Goal: Information Seeking & Learning: Check status

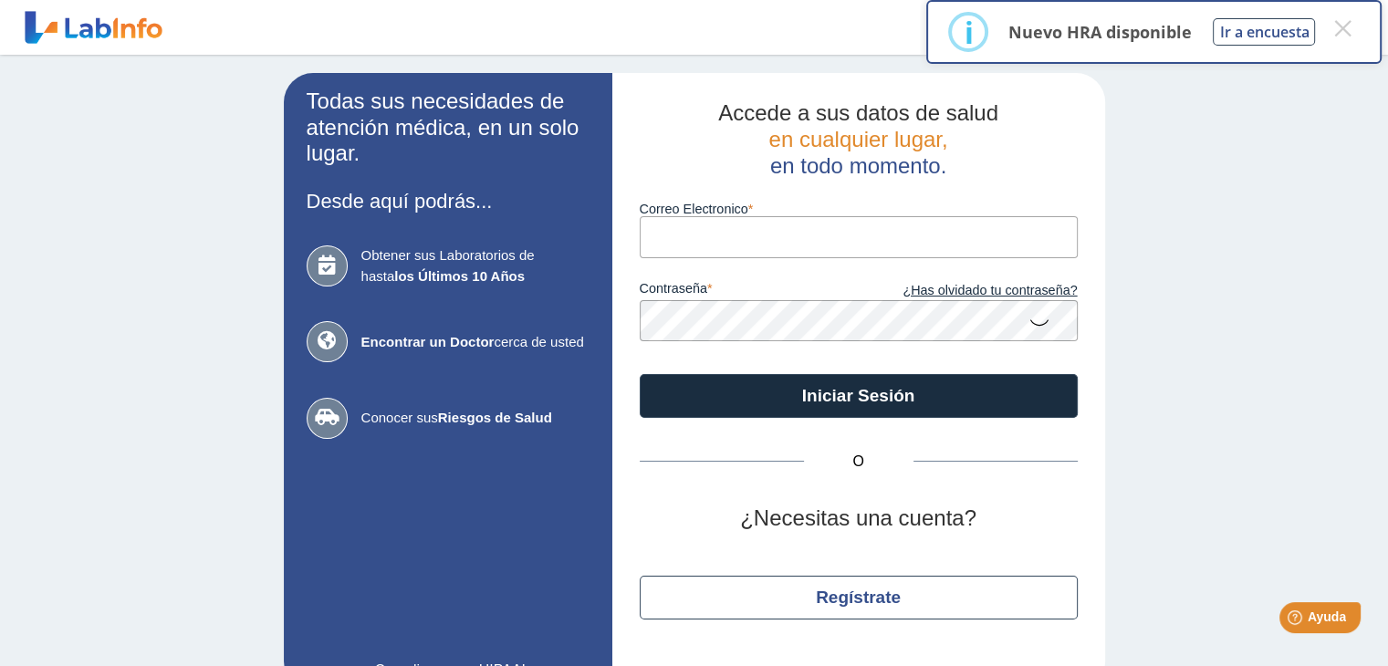
click at [820, 247] on input "Correo Electronico" at bounding box center [859, 236] width 438 height 41
type input "[EMAIL_ADDRESS][DOMAIN_NAME]"
click at [1037, 312] on icon at bounding box center [1039, 322] width 22 height 36
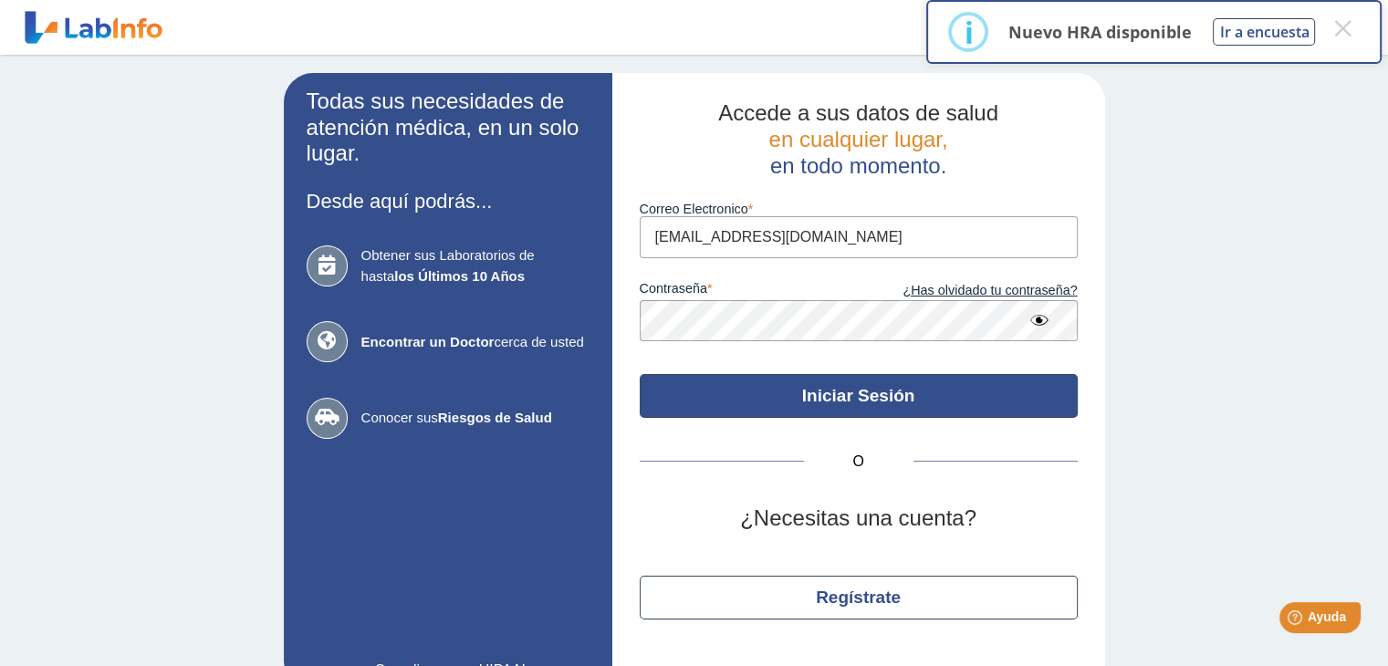
click at [799, 395] on button "Iniciar Sesión" at bounding box center [859, 396] width 438 height 44
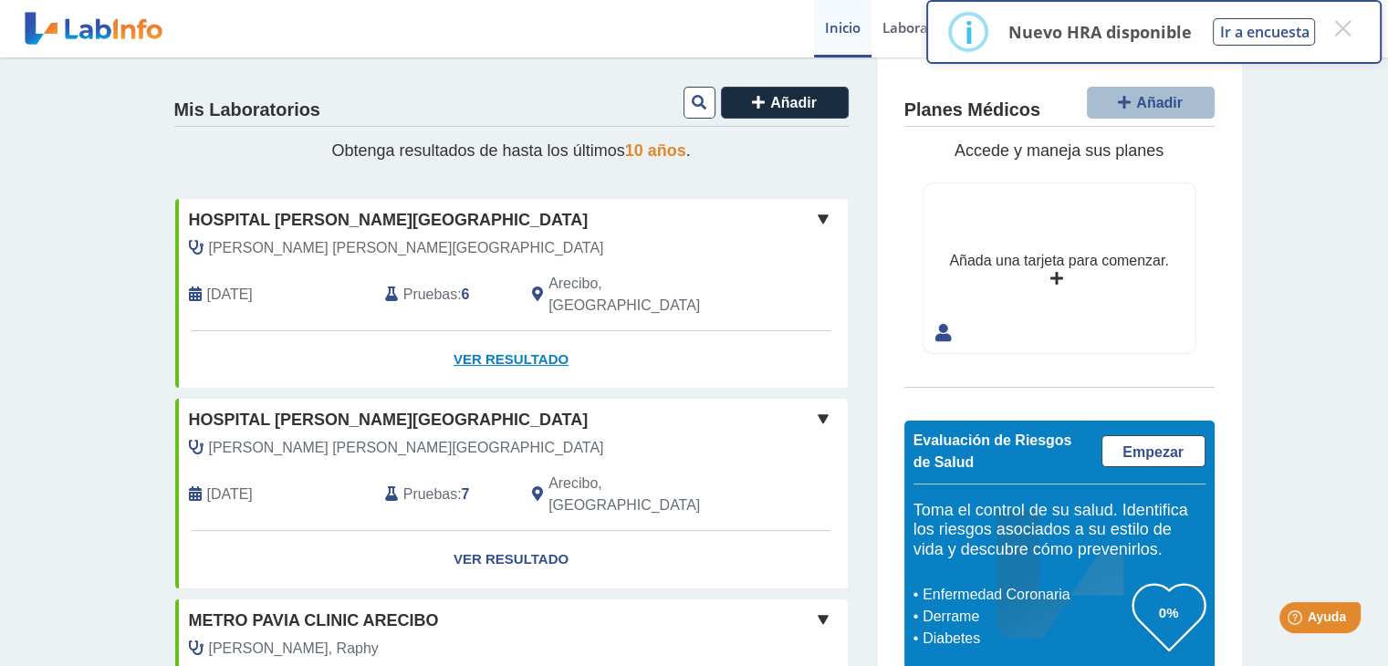
click at [493, 336] on link "Ver Resultado" at bounding box center [511, 359] width 673 height 57
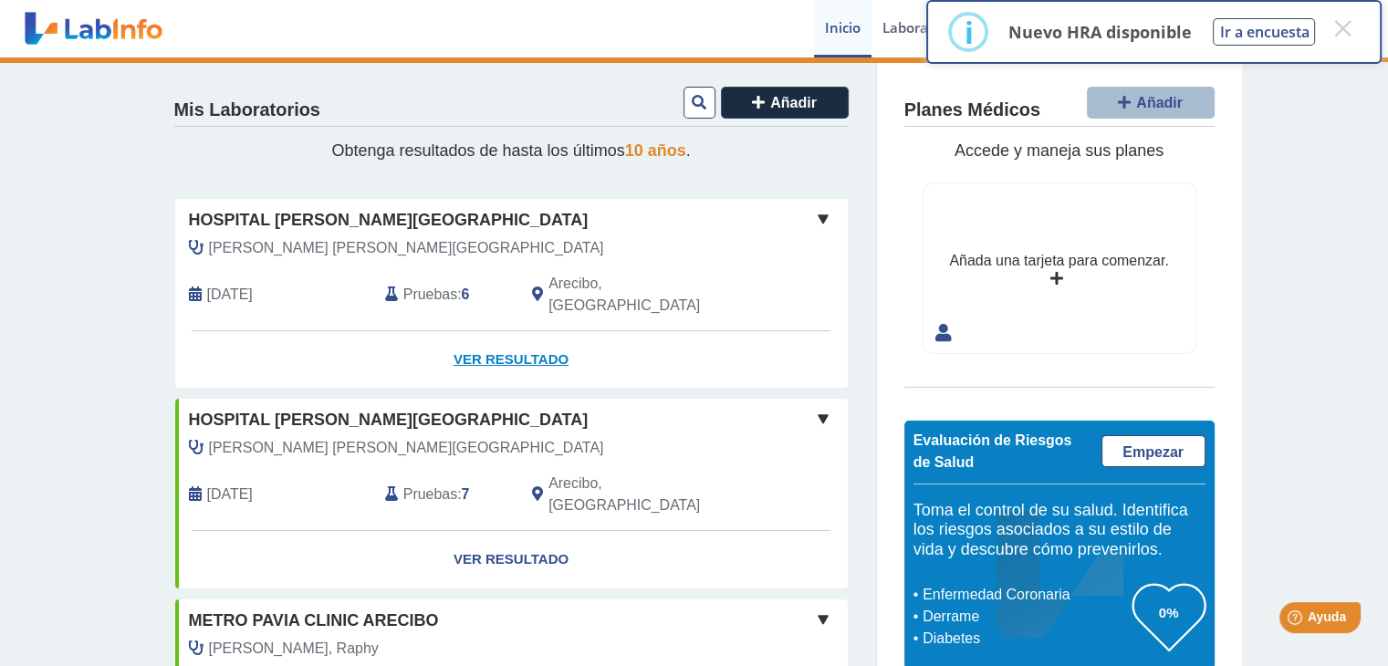
click at [493, 336] on link "Ver Resultado" at bounding box center [511, 359] width 673 height 57
click at [482, 334] on link "Ver Resultado" at bounding box center [511, 359] width 673 height 57
click at [1350, 23] on button "×" at bounding box center [1342, 28] width 33 height 33
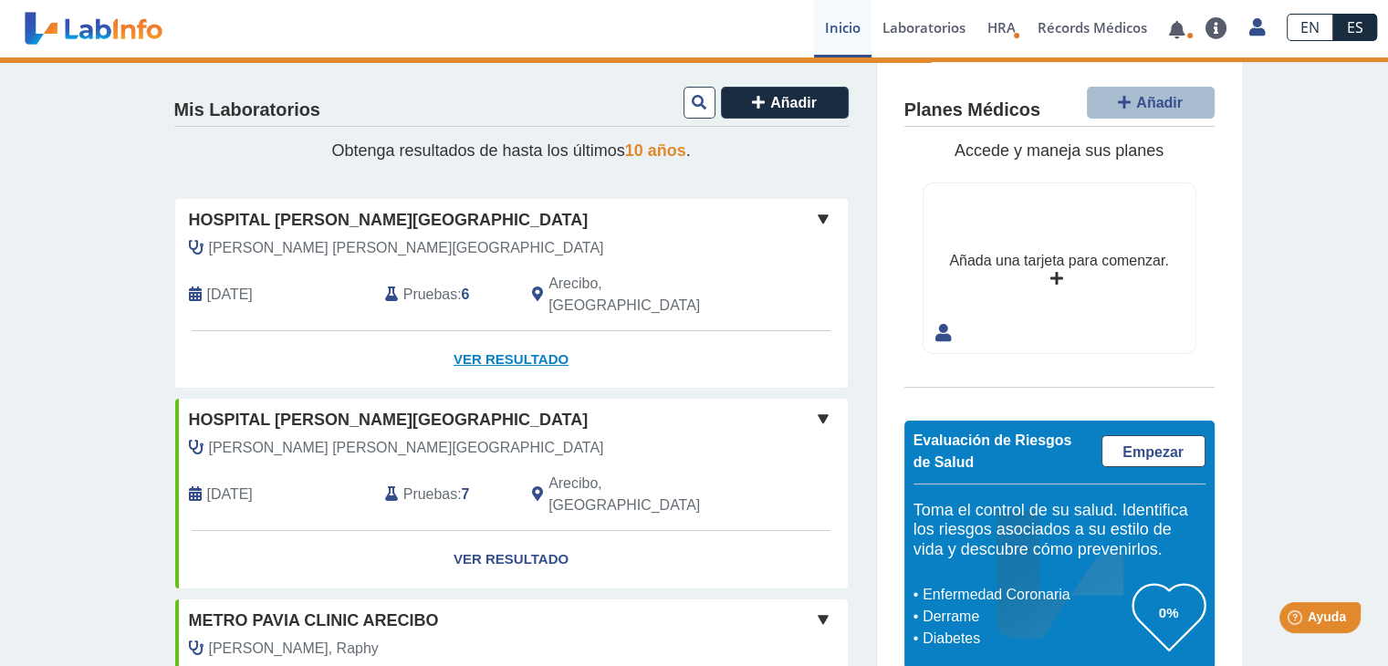
click at [494, 331] on link "Ver Resultado" at bounding box center [511, 359] width 673 height 57
click at [526, 333] on link "Ver Resultado" at bounding box center [511, 359] width 673 height 57
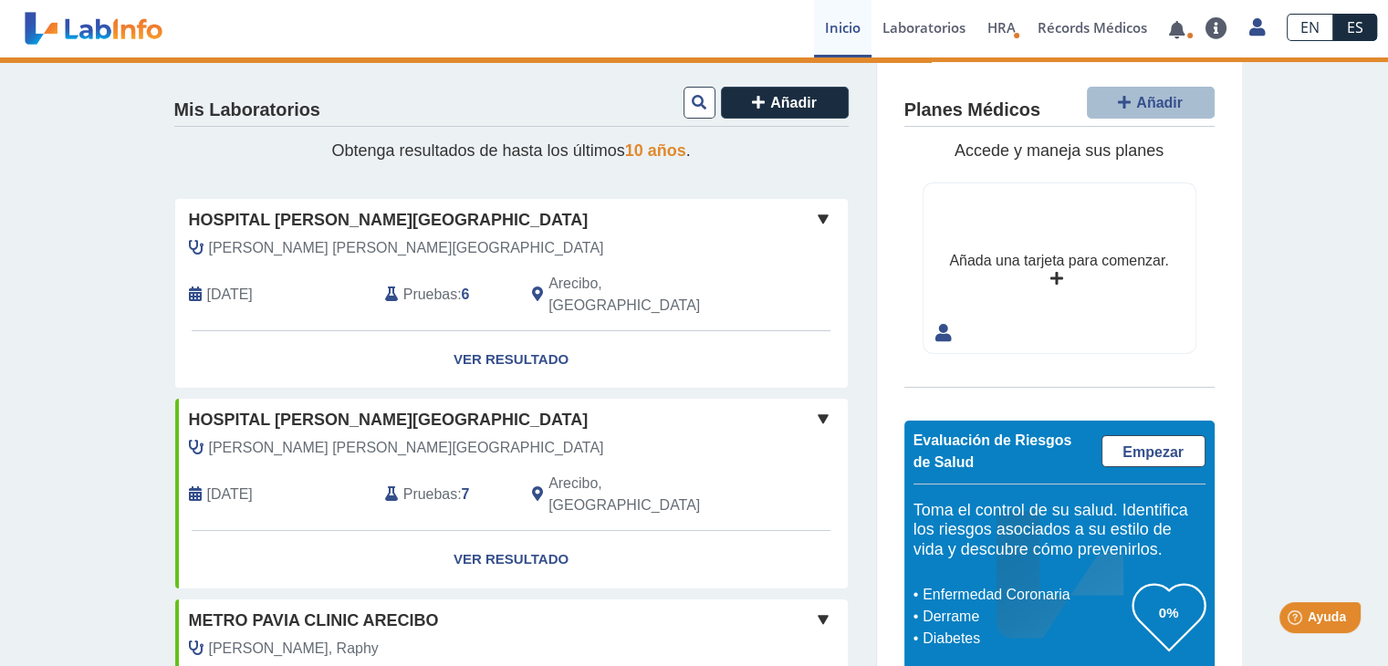
click at [812, 214] on span at bounding box center [823, 219] width 22 height 22
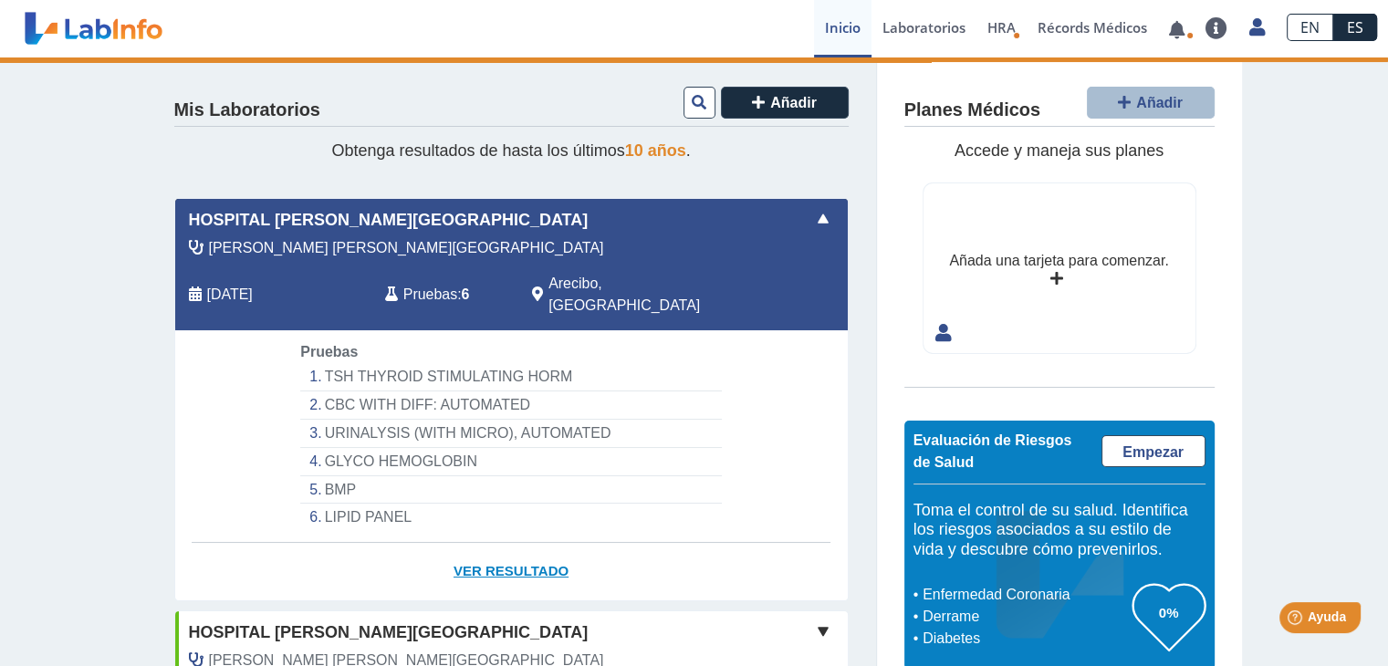
click at [500, 546] on link "Ver Resultado" at bounding box center [511, 571] width 673 height 57
click at [475, 363] on li "TSH THYROID STIMULATING HORM" at bounding box center [510, 377] width 421 height 28
click at [433, 284] on span "Pruebas" at bounding box center [430, 295] width 54 height 22
click at [819, 621] on span at bounding box center [823, 632] width 22 height 22
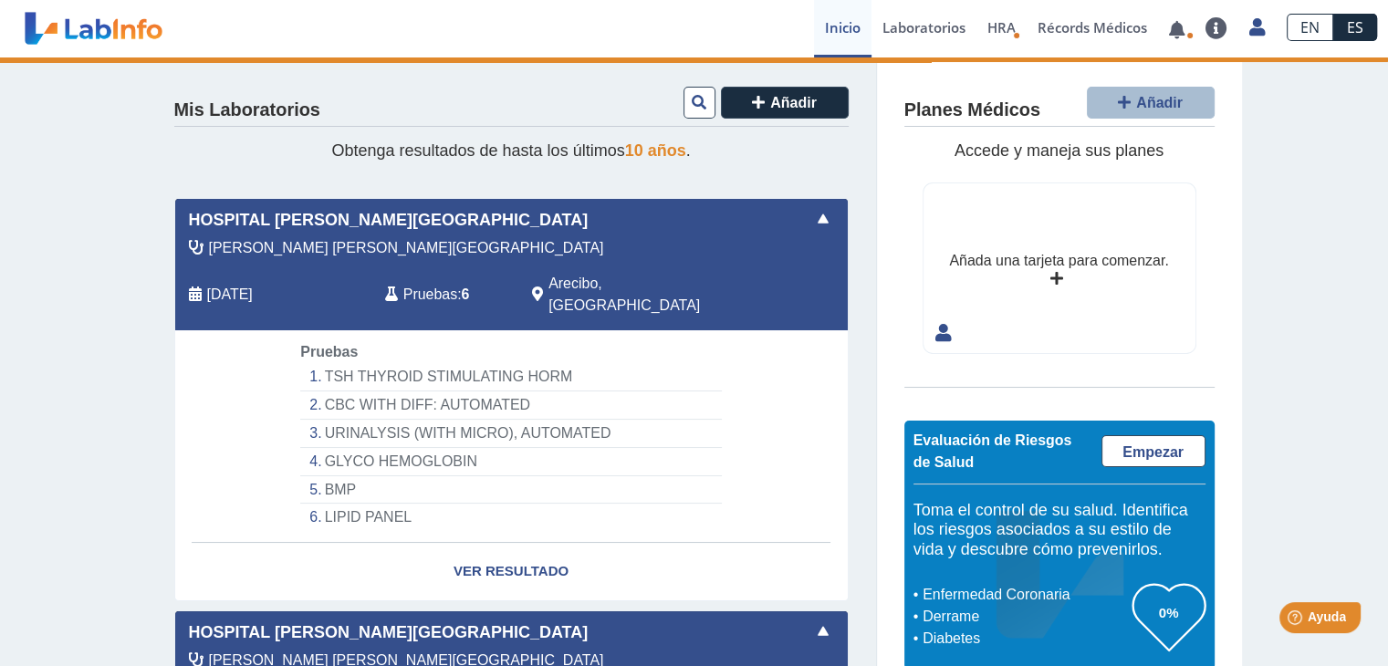
click at [819, 621] on span at bounding box center [823, 632] width 22 height 22
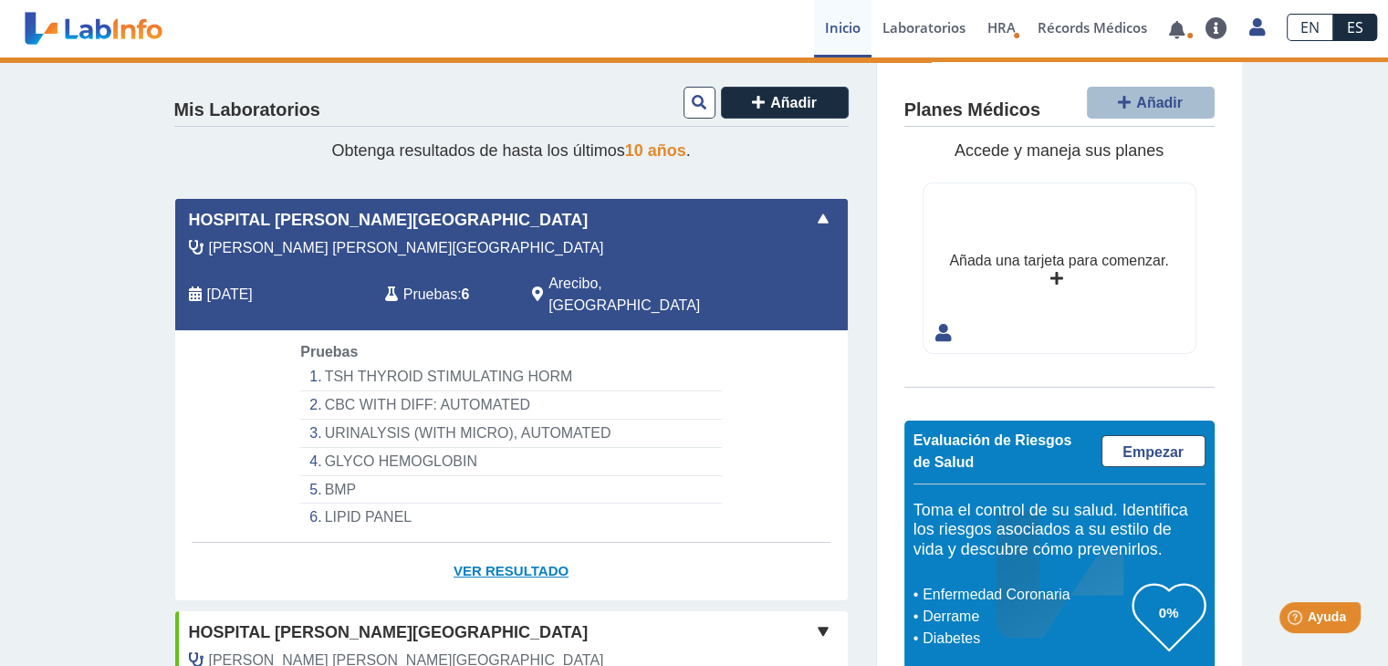
click at [559, 543] on link "Ver Resultado" at bounding box center [511, 571] width 673 height 57
click at [526, 543] on link "Ver Resultado" at bounding box center [511, 571] width 673 height 57
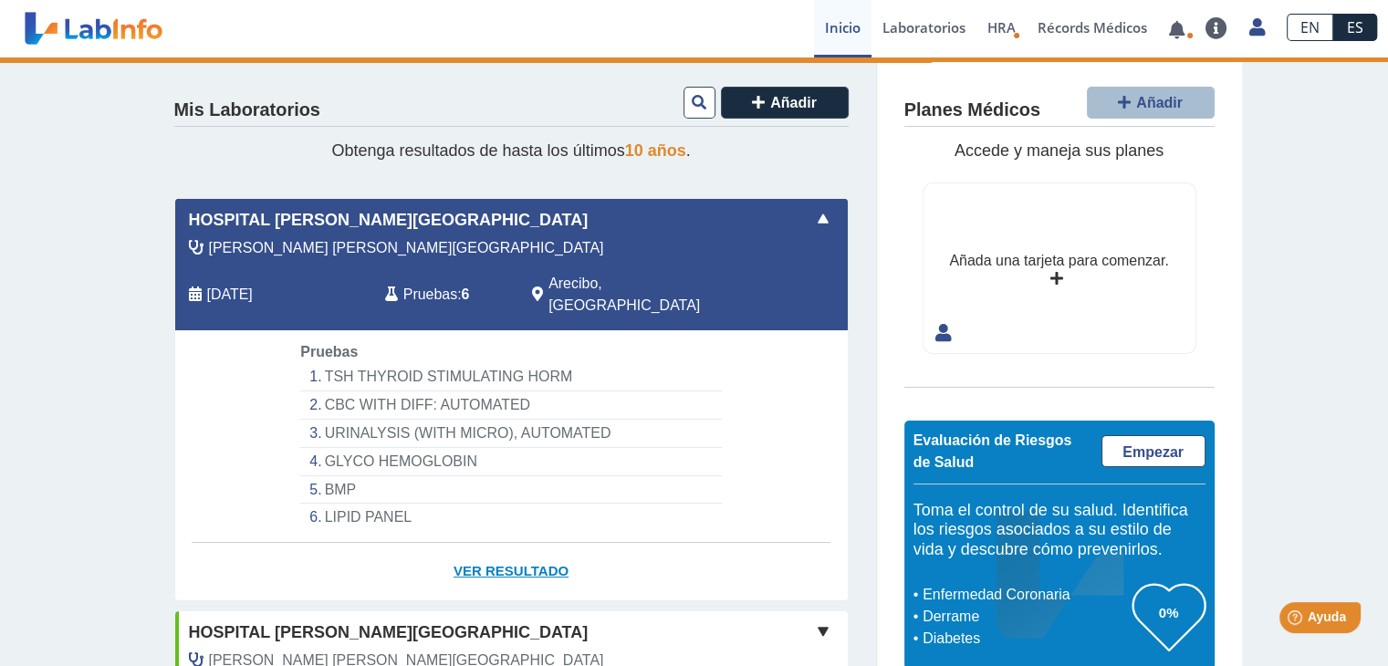
click at [526, 543] on link "Ver Resultado" at bounding box center [511, 571] width 673 height 57
click at [320, 448] on li "GLYCO HEMOGLOBIN" at bounding box center [510, 462] width 421 height 28
click at [343, 504] on li "LIPID PANEL" at bounding box center [510, 517] width 421 height 27
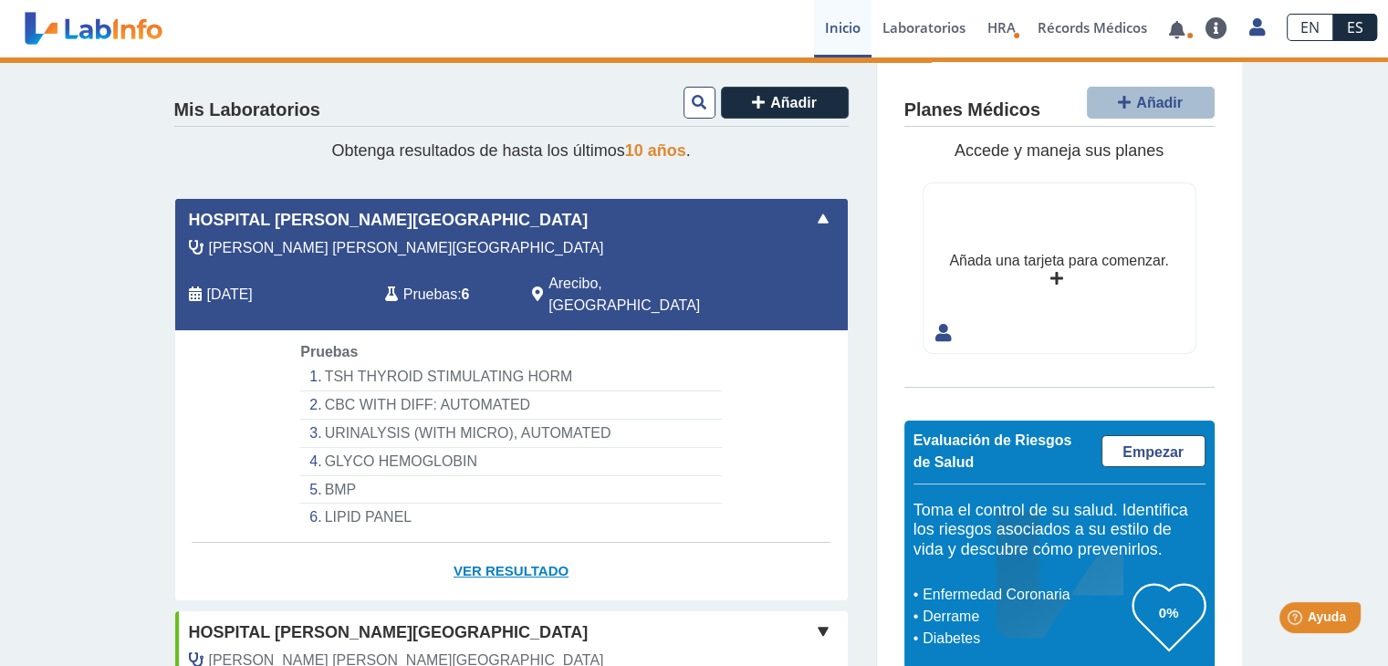
click at [491, 543] on link "Ver Resultado" at bounding box center [511, 571] width 673 height 57
click at [1174, 23] on link at bounding box center [1176, 30] width 37 height 14
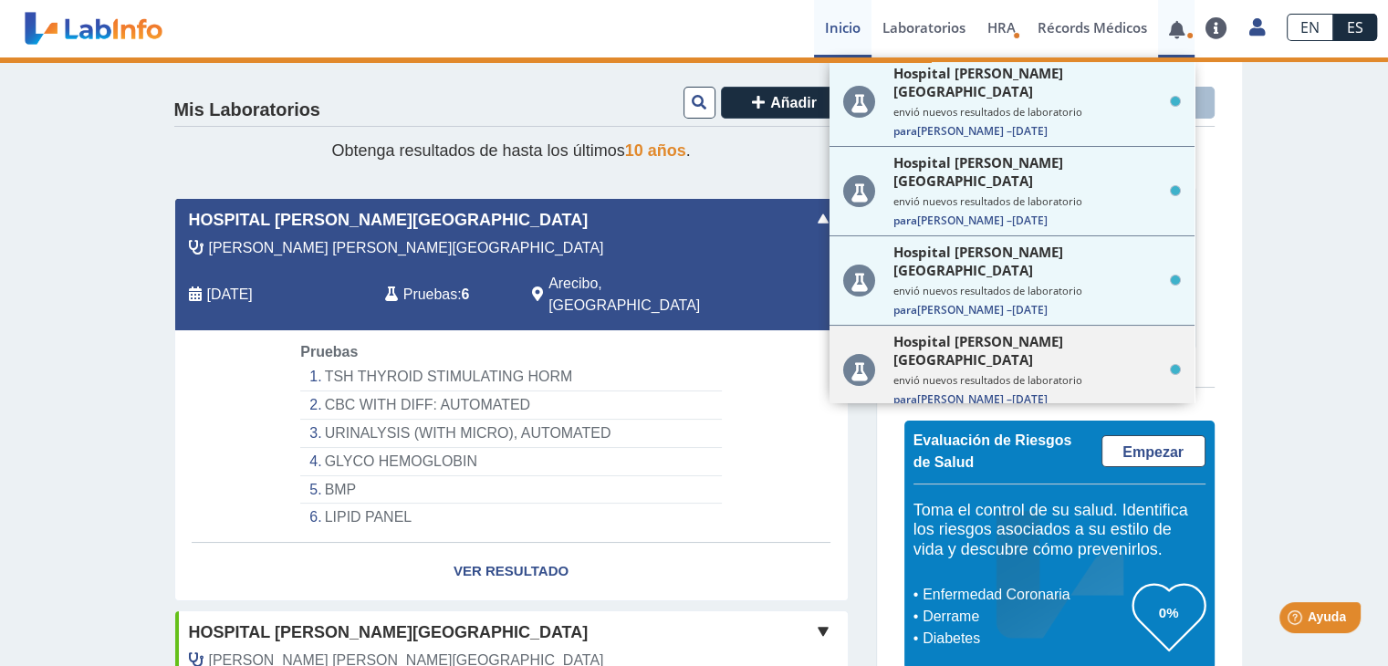
click at [1030, 373] on small "envió nuevos resultados de laboratorio" at bounding box center [1036, 380] width 287 height 14
click at [1030, 308] on div "Añada una tarjeta para comenzar." at bounding box center [1060, 268] width 272 height 170
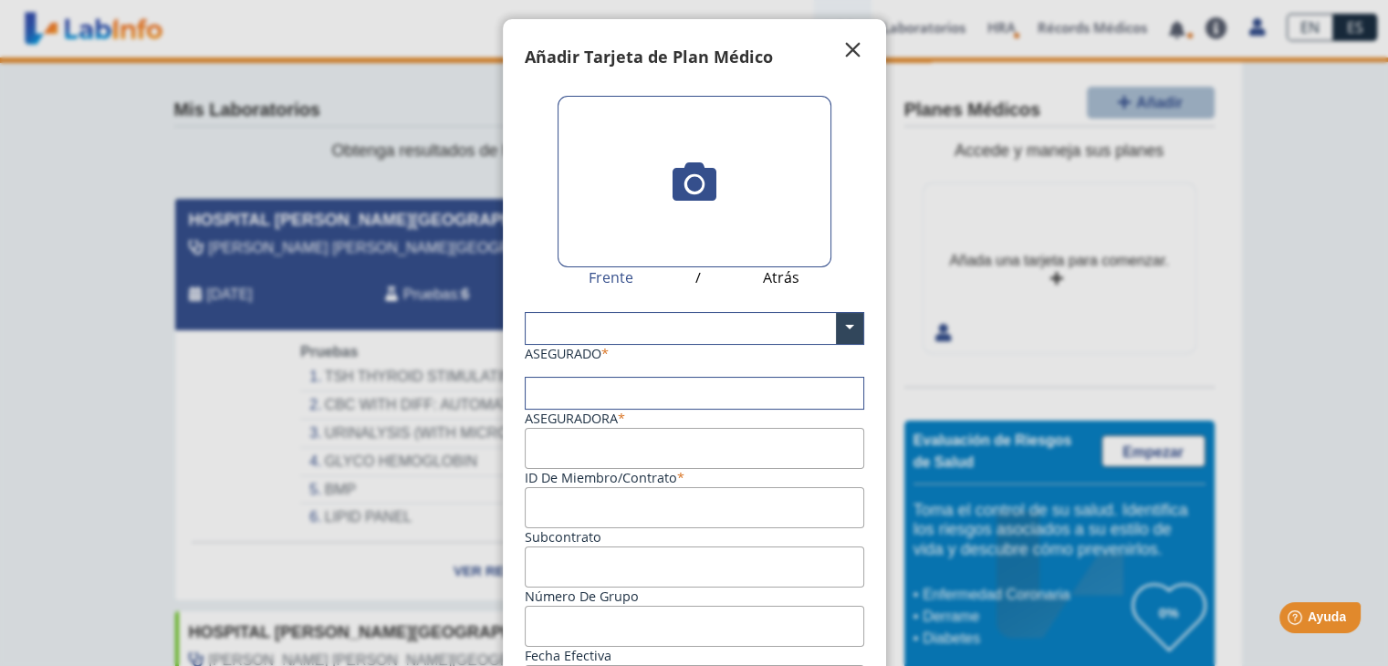
click at [857, 42] on button "" at bounding box center [853, 50] width 44 height 22
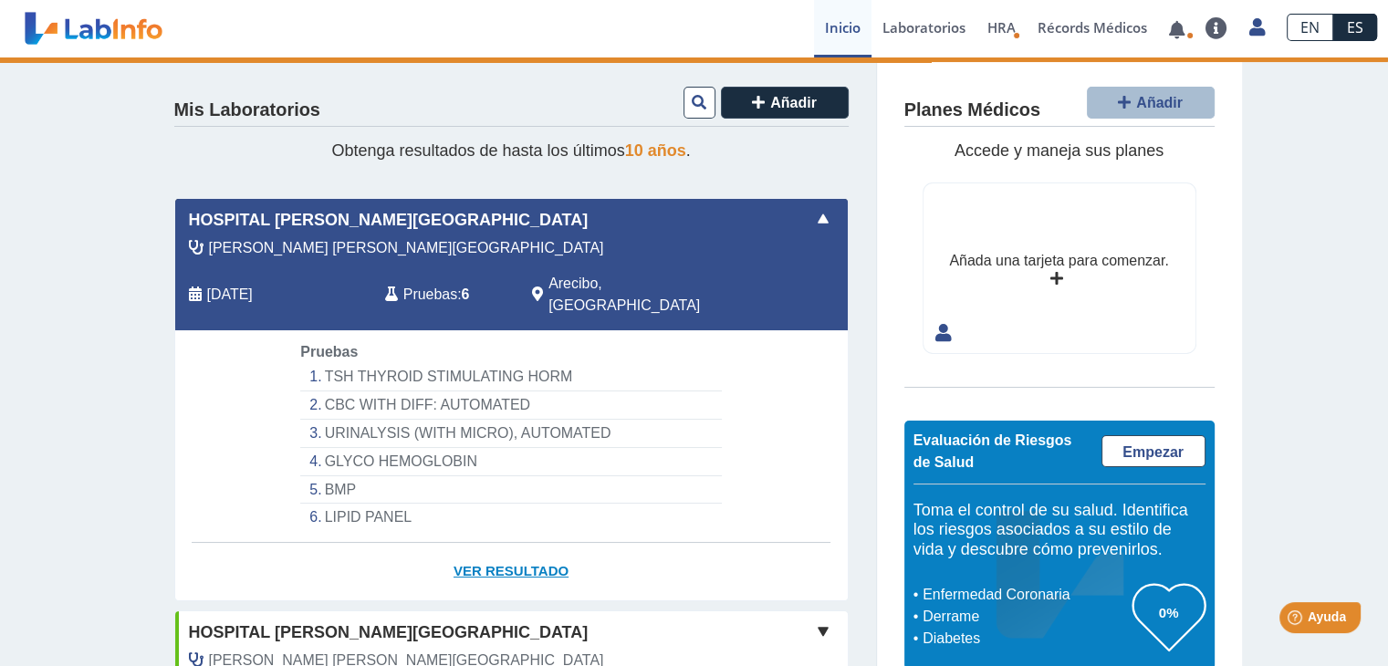
click at [501, 546] on link "Ver Resultado" at bounding box center [511, 571] width 673 height 57
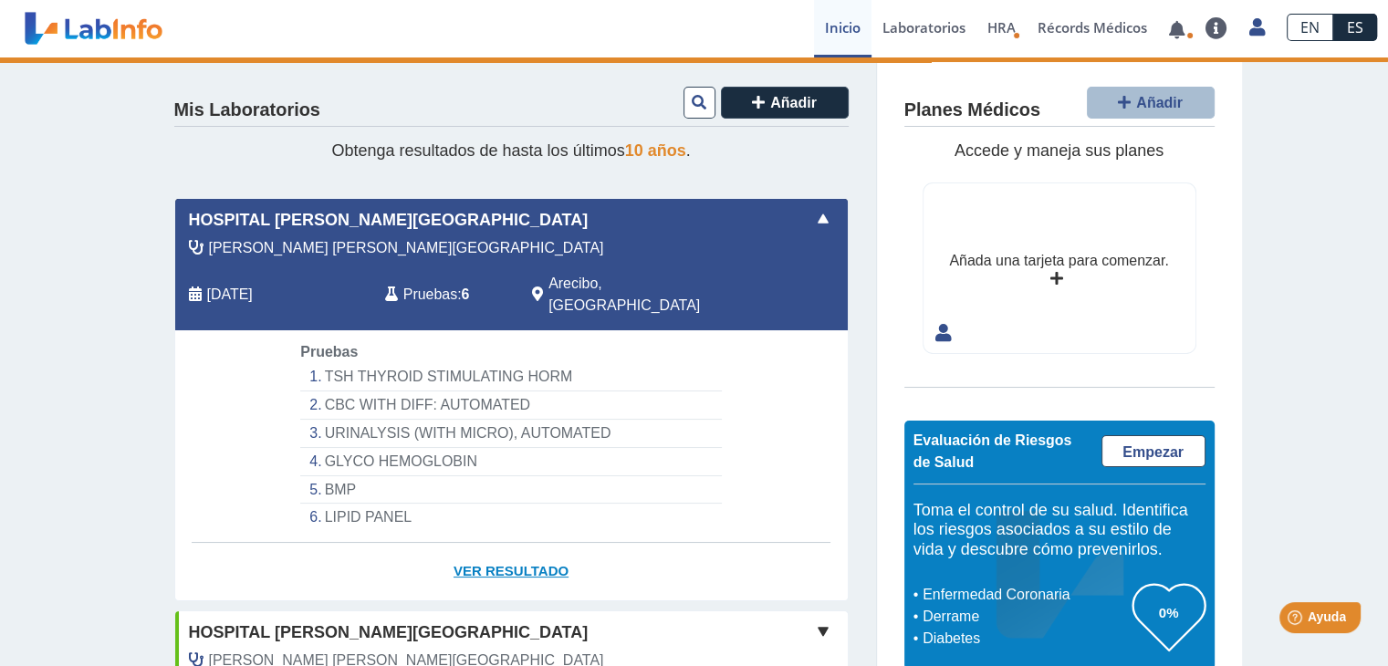
click at [501, 546] on link "Ver Resultado" at bounding box center [511, 571] width 673 height 57
click at [429, 284] on span "Pruebas" at bounding box center [430, 295] width 54 height 22
click at [223, 284] on span "[DATE]" at bounding box center [230, 295] width 46 height 22
click at [562, 282] on span "Arecibo, [GEOGRAPHIC_DATA]" at bounding box center [649, 295] width 202 height 44
click at [909, 23] on link "Laboratorios" at bounding box center [923, 28] width 105 height 57
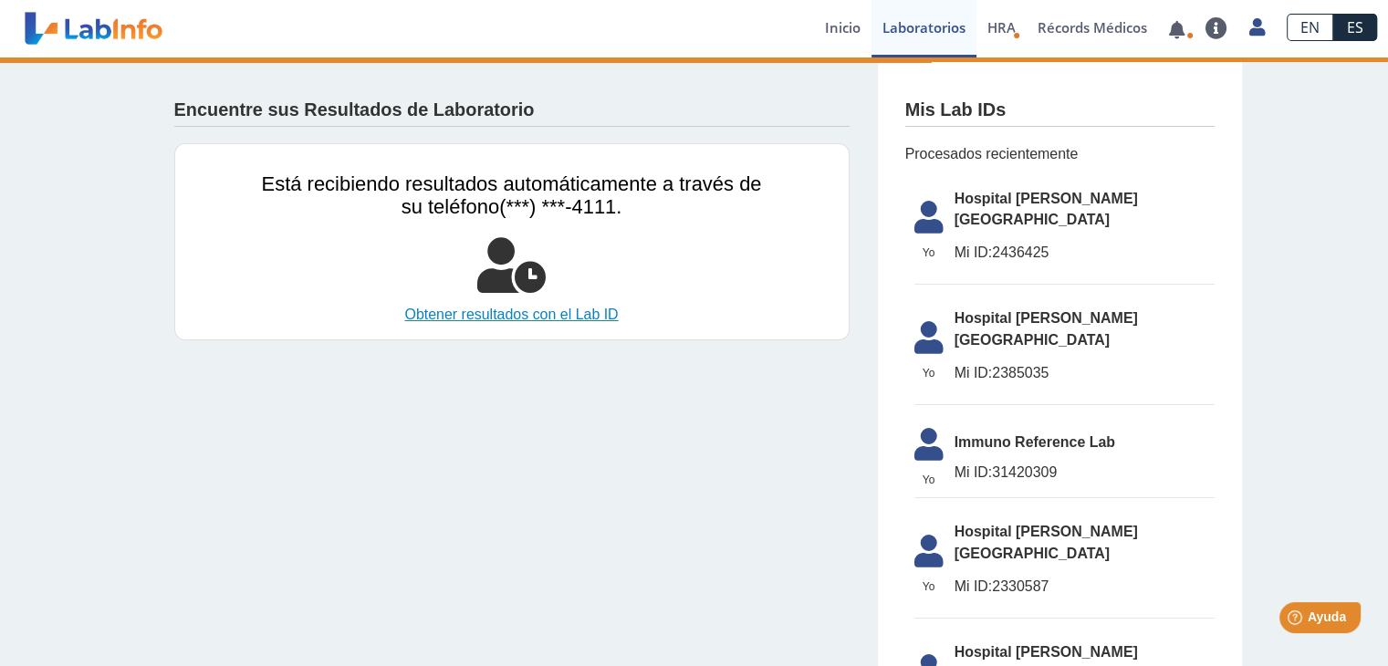
click at [555, 315] on link "Obtener resultados con el Lab ID" at bounding box center [512, 315] width 500 height 22
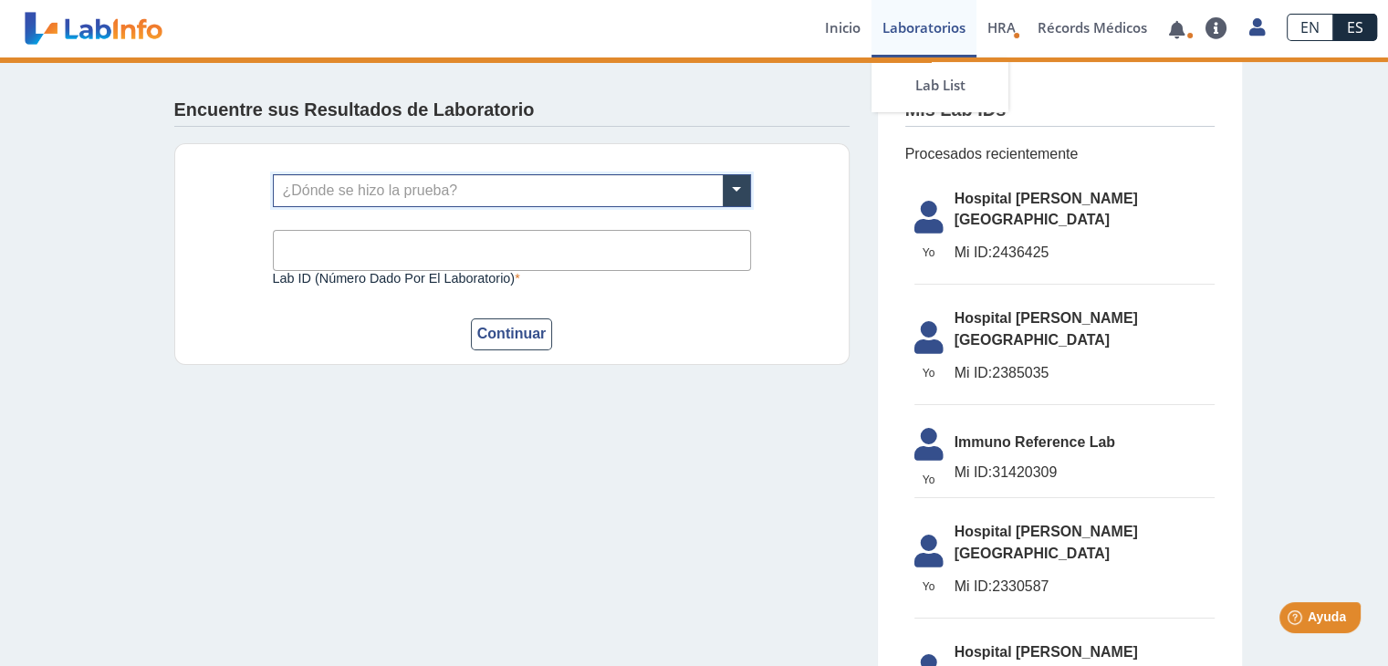
click at [916, 25] on link "Laboratorios" at bounding box center [923, 28] width 105 height 57
click at [977, 202] on span "Hospital [PERSON_NAME][GEOGRAPHIC_DATA]" at bounding box center [1085, 210] width 260 height 44
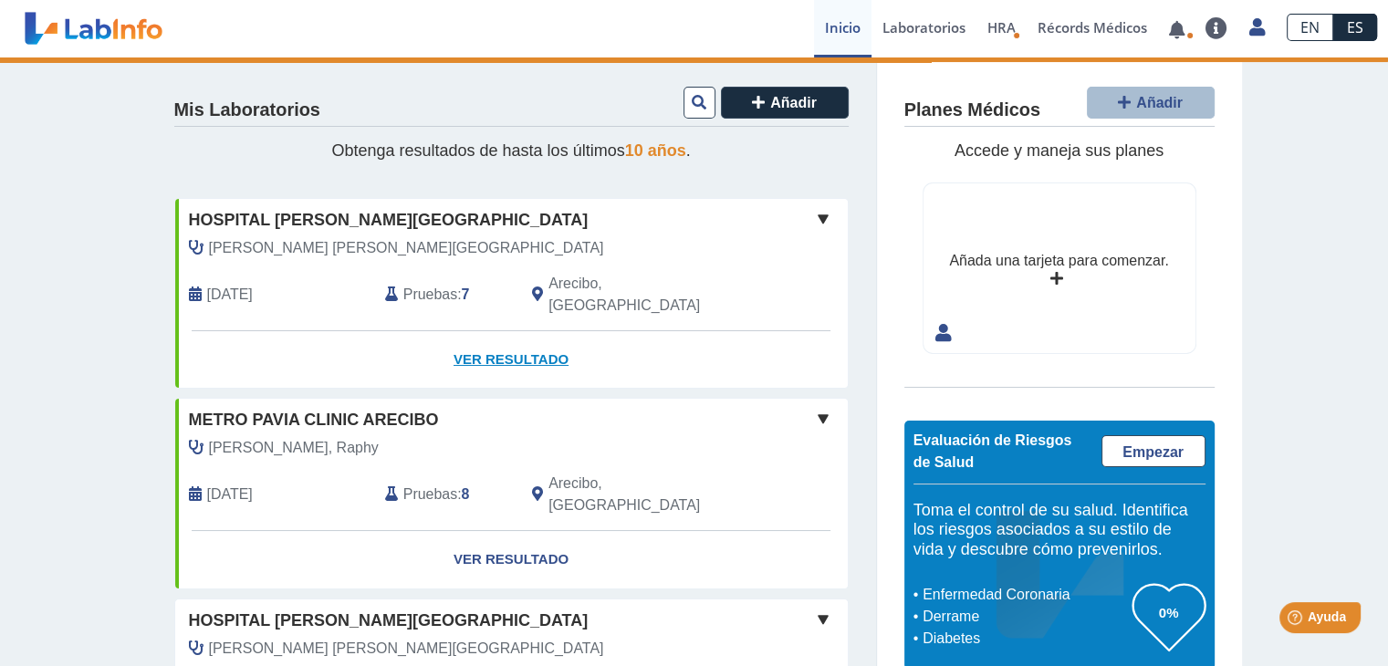
click at [513, 345] on link "Ver Resultado" at bounding box center [511, 359] width 673 height 57
click at [511, 335] on link "Ver Resultado" at bounding box center [511, 359] width 673 height 57
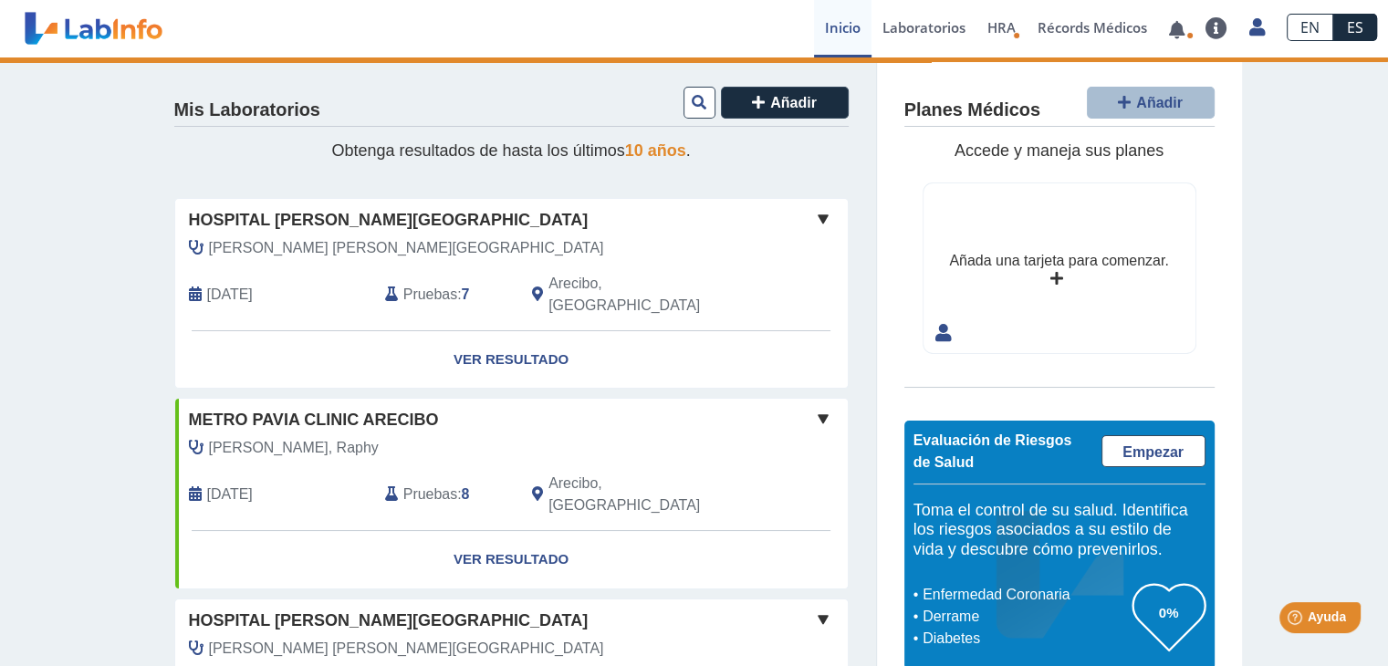
click at [186, 290] on div "Mar 10, 2024" at bounding box center [273, 295] width 196 height 44
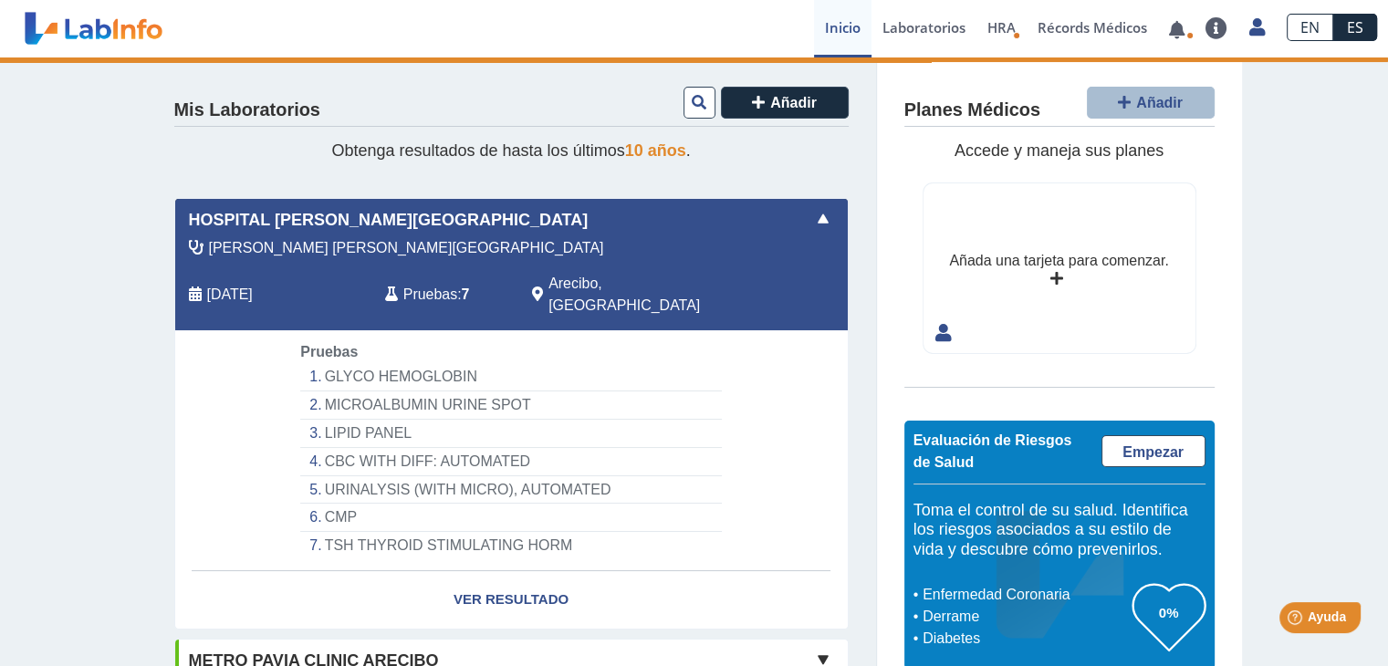
click at [186, 290] on div "Mar 10, 2024" at bounding box center [273, 295] width 196 height 44
click at [361, 363] on li "GLYCO HEMOGLOBIN" at bounding box center [510, 377] width 421 height 28
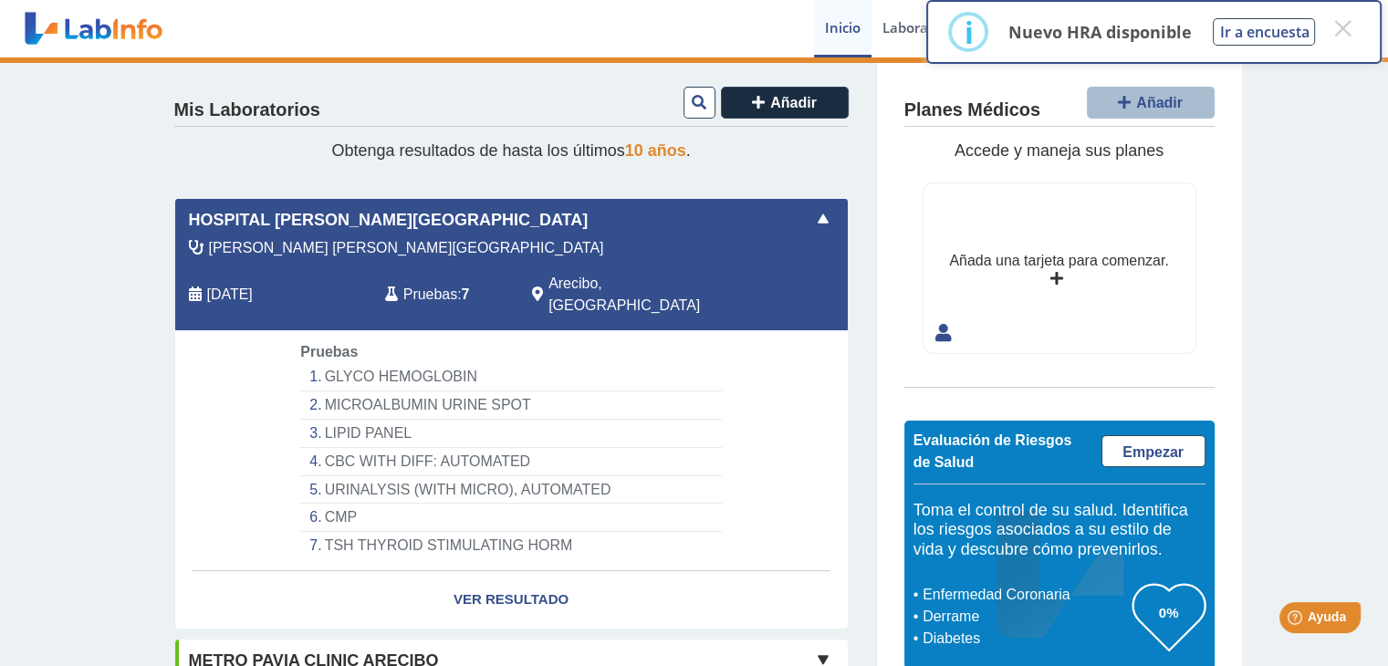
click at [329, 344] on span "Pruebas" at bounding box center [328, 352] width 57 height 16
click at [1339, 23] on button "×" at bounding box center [1342, 28] width 33 height 33
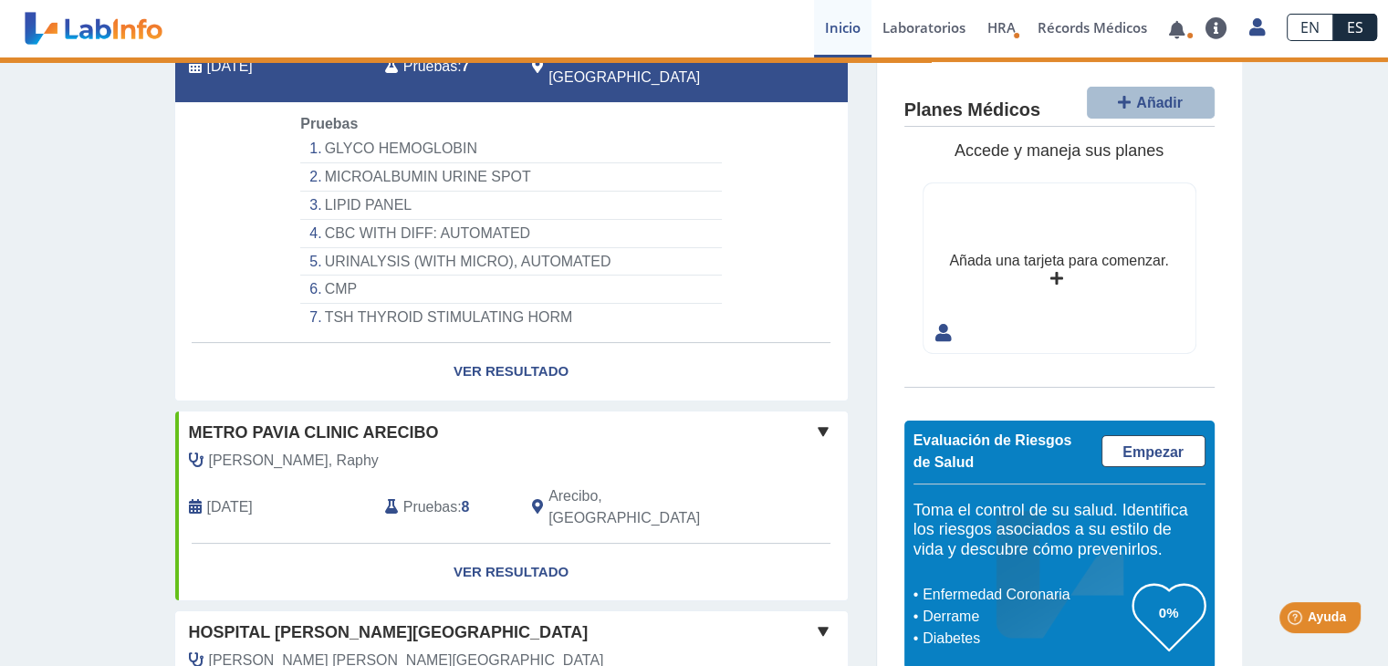
scroll to position [256, 0]
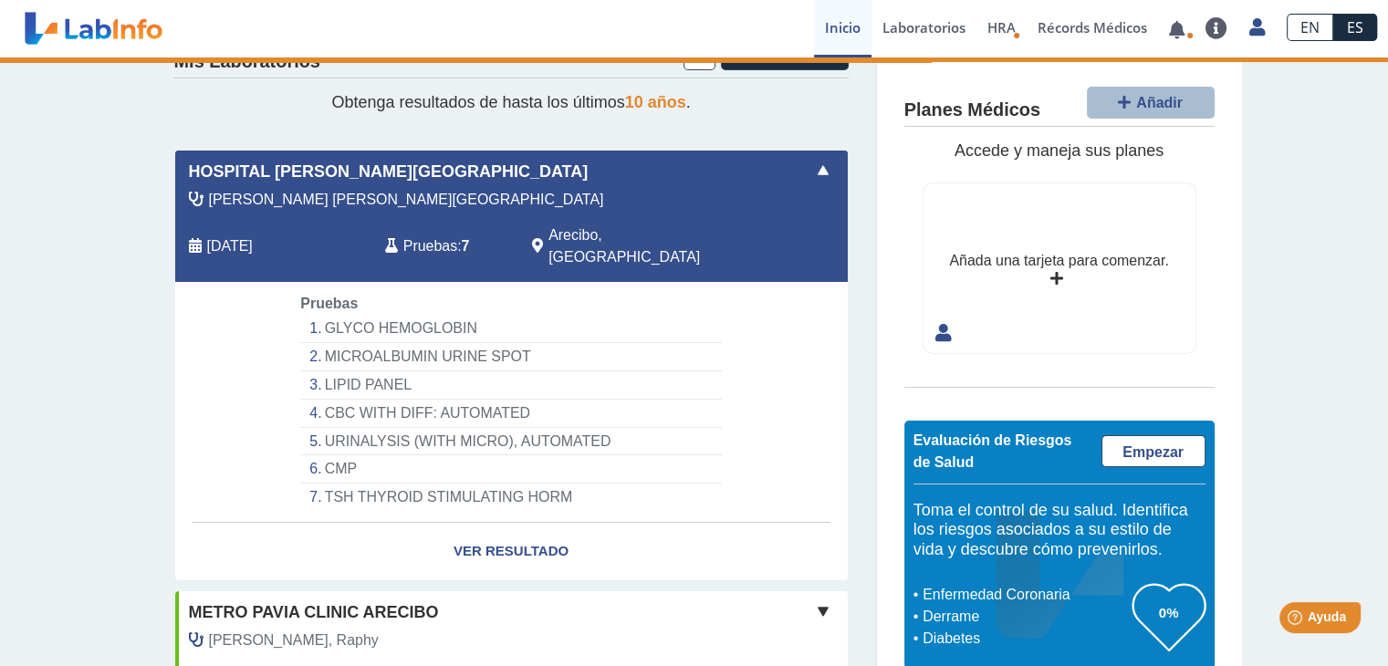
scroll to position [0, 0]
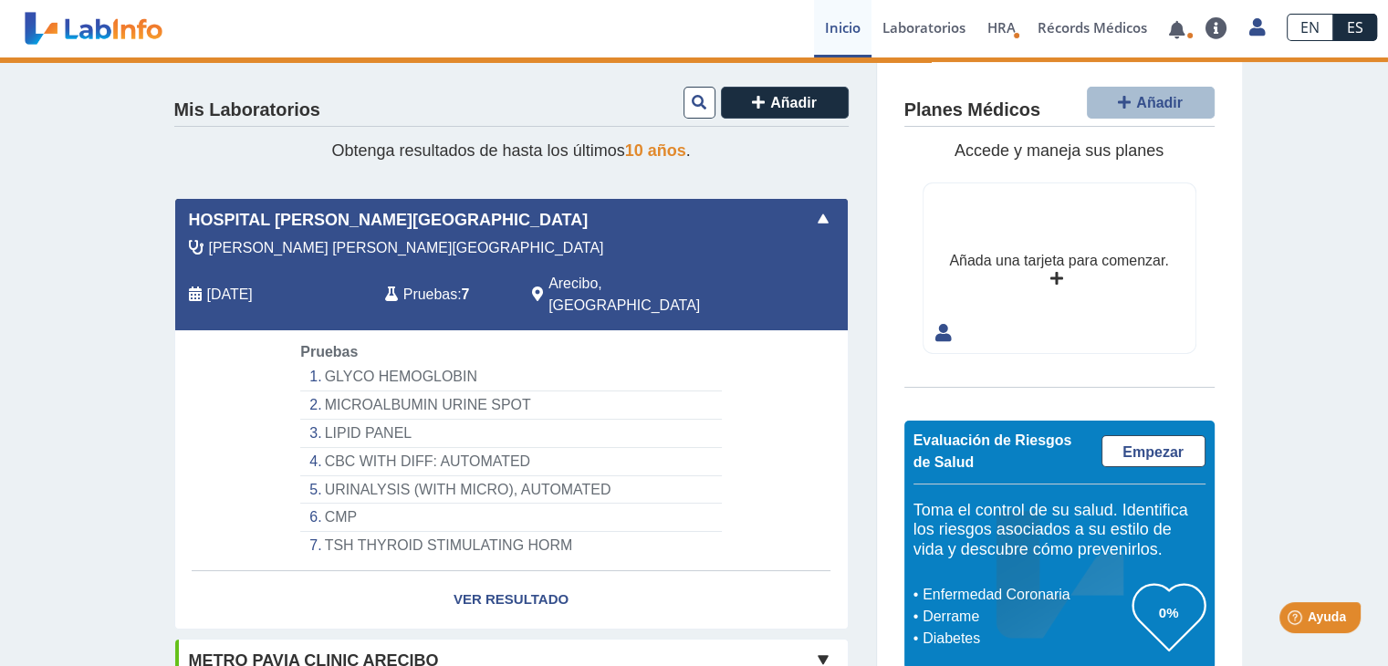
click at [450, 363] on li "GLYCO HEMOGLOBIN" at bounding box center [510, 377] width 421 height 28
click at [425, 270] on div "Barrios Romacho, Francisco Mar 10, 2024 Pruebas : 7 Arecibo, PR" at bounding box center [470, 283] width 617 height 93
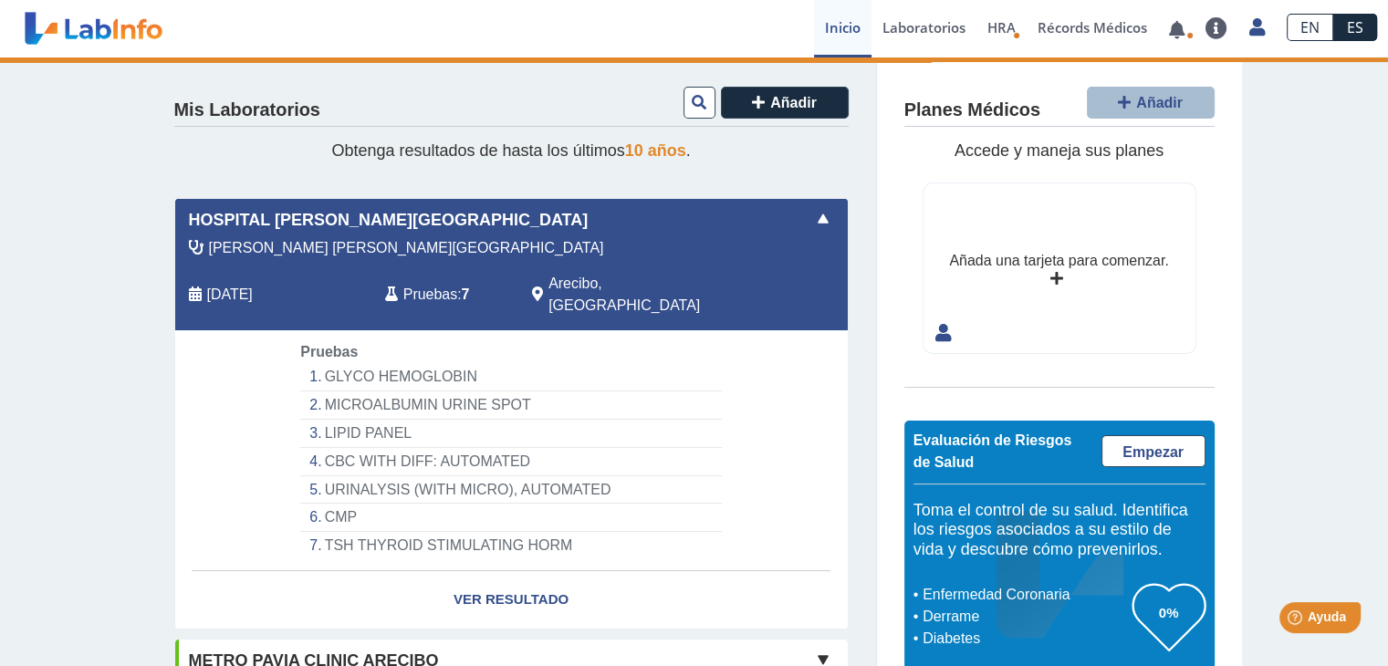
click at [425, 270] on div "Barrios Romacho, Francisco Mar 10, 2024 Pruebas : 7 Arecibo, PR" at bounding box center [470, 283] width 617 height 93
drag, startPoint x: 425, startPoint y: 270, endPoint x: 747, endPoint y: 147, distance: 344.9
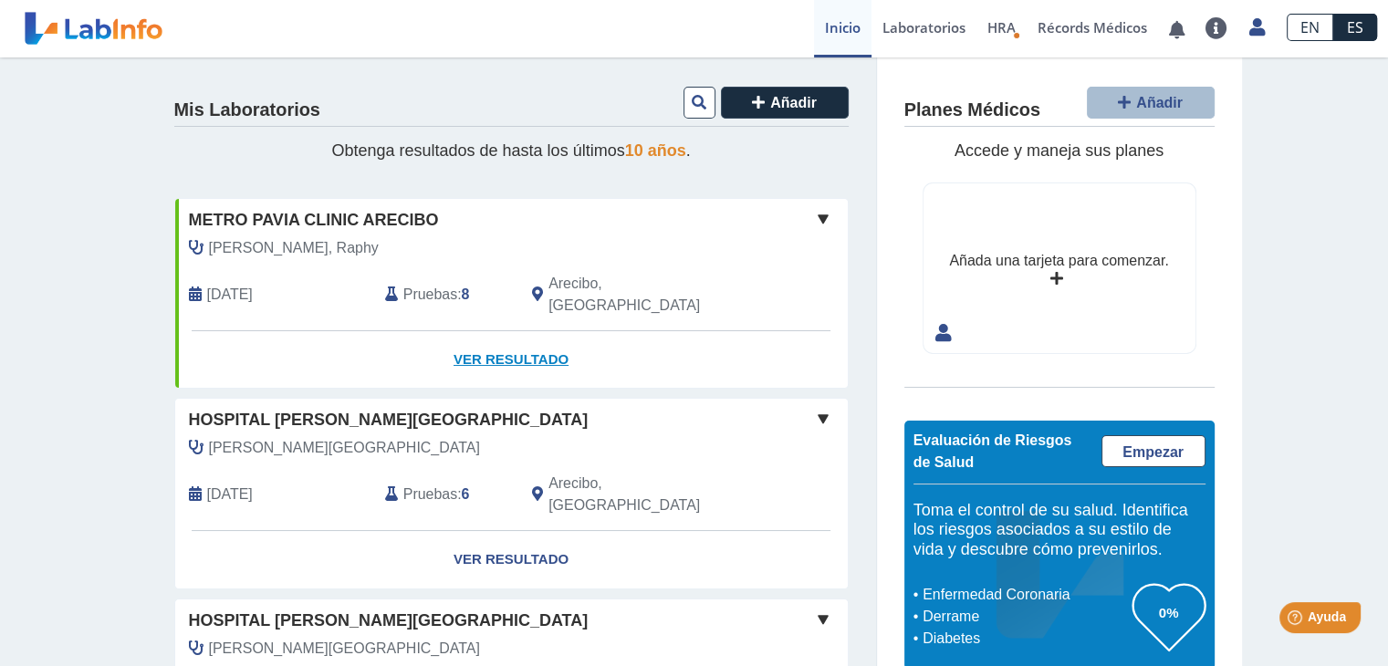
click at [540, 342] on link "Ver Resultado" at bounding box center [511, 359] width 673 height 57
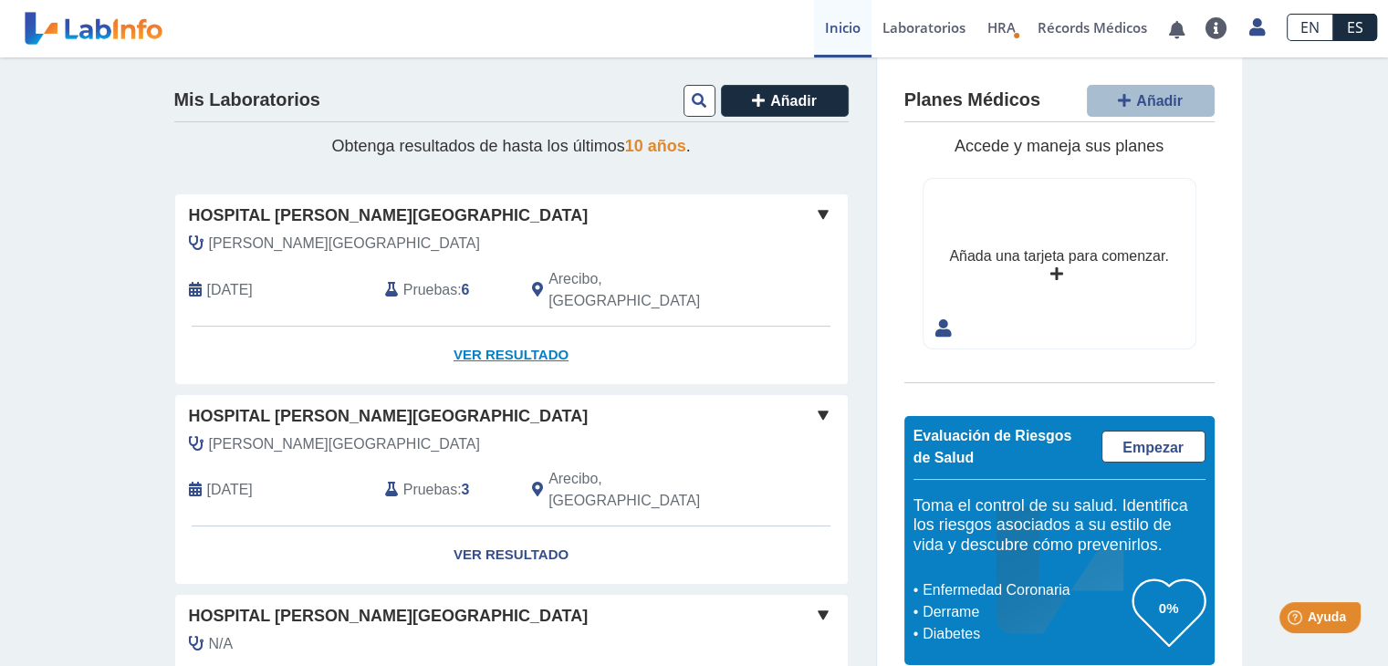
click at [488, 334] on link "Ver Resultado" at bounding box center [511, 355] width 673 height 57
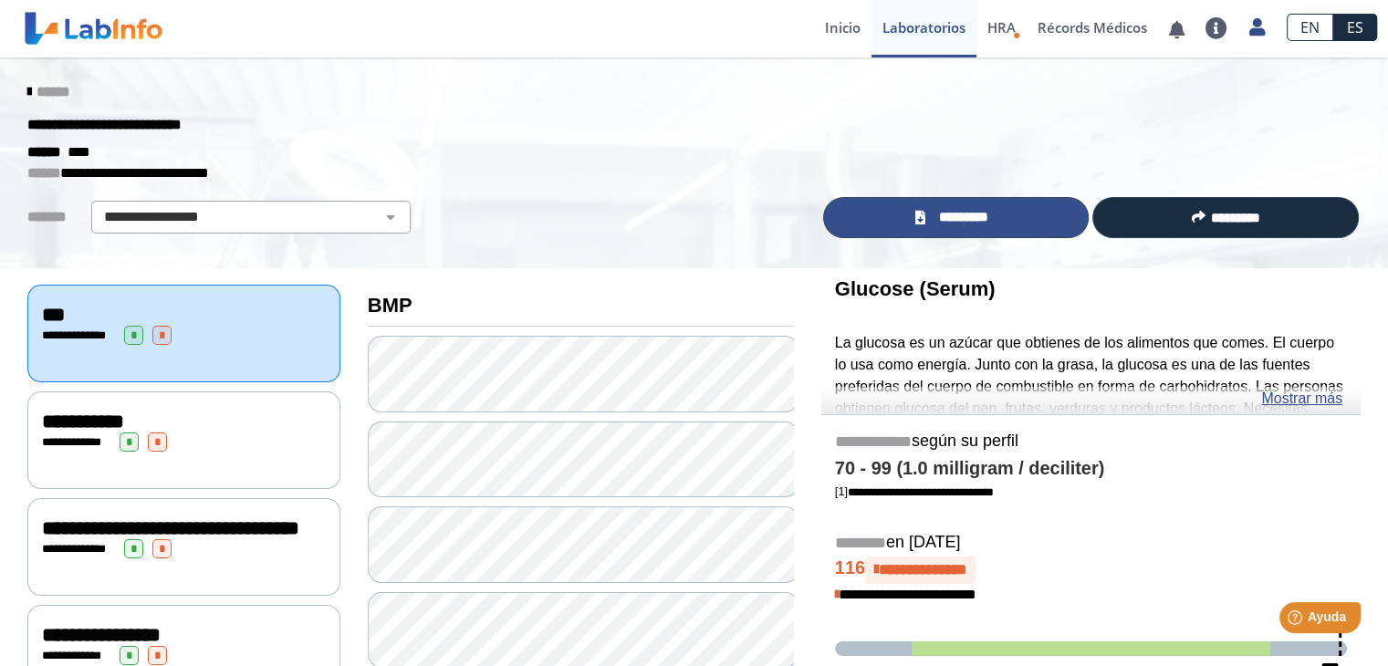
click at [935, 205] on link "*********" at bounding box center [956, 217] width 266 height 41
